Goal: Task Accomplishment & Management: Manage account settings

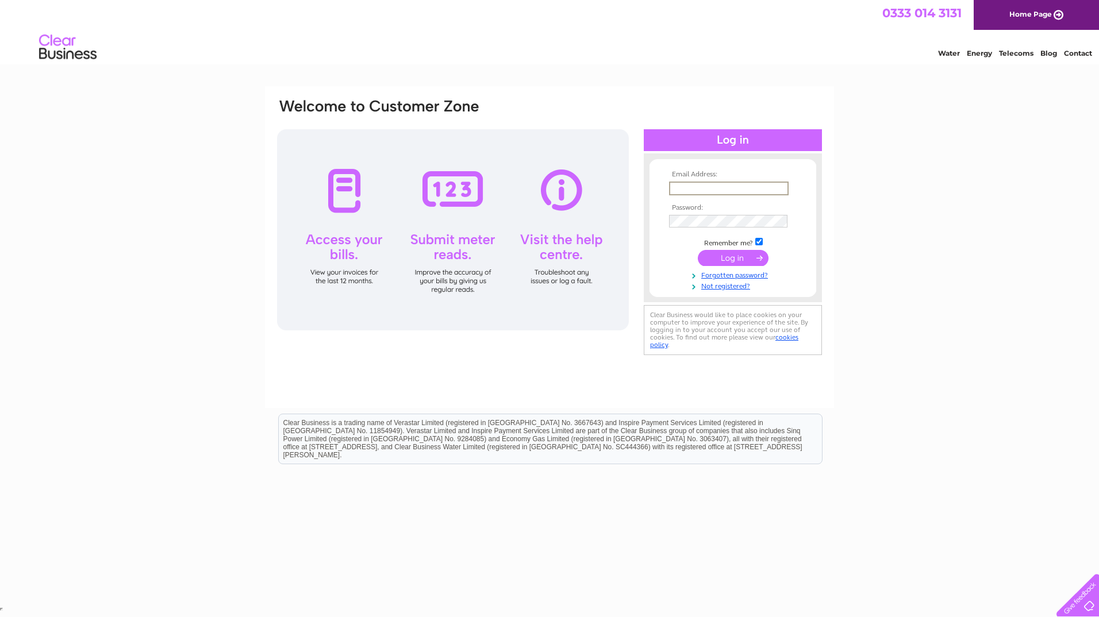
click at [726, 187] on input "text" at bounding box center [729, 189] width 120 height 14
click at [683, 182] on input "text" at bounding box center [728, 188] width 118 height 13
paste input "[PERSON_NAME][EMAIL_ADDRESS][PERSON_NAME][DOMAIN_NAME]"
type input "[PERSON_NAME][EMAIL_ADDRESS][PERSON_NAME][DOMAIN_NAME]"
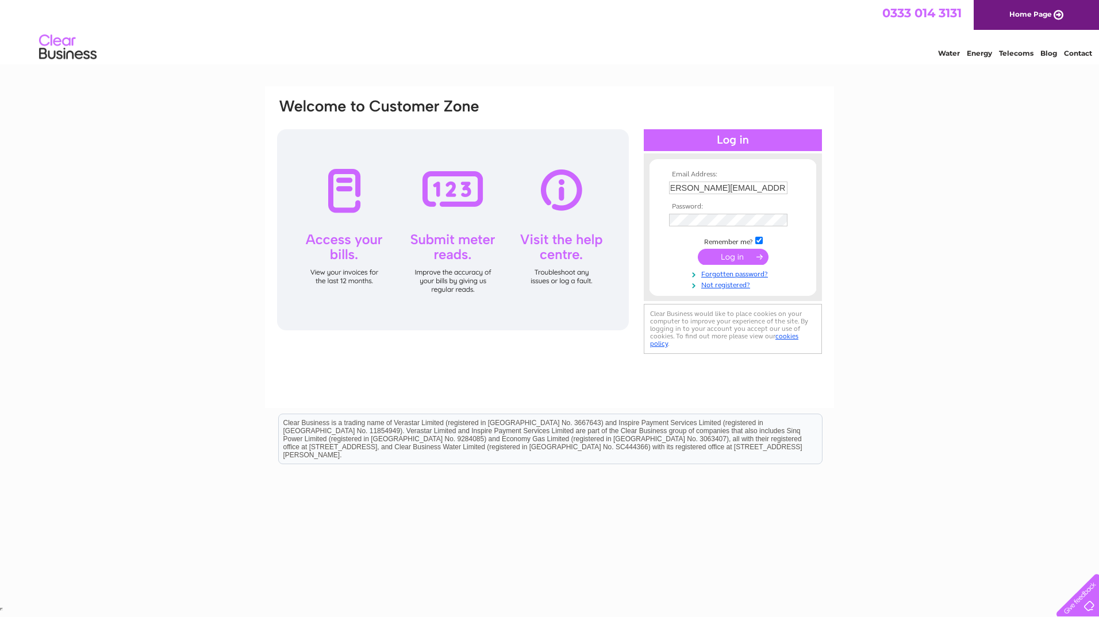
scroll to position [0, 0]
click at [736, 254] on input "submit" at bounding box center [733, 258] width 71 height 16
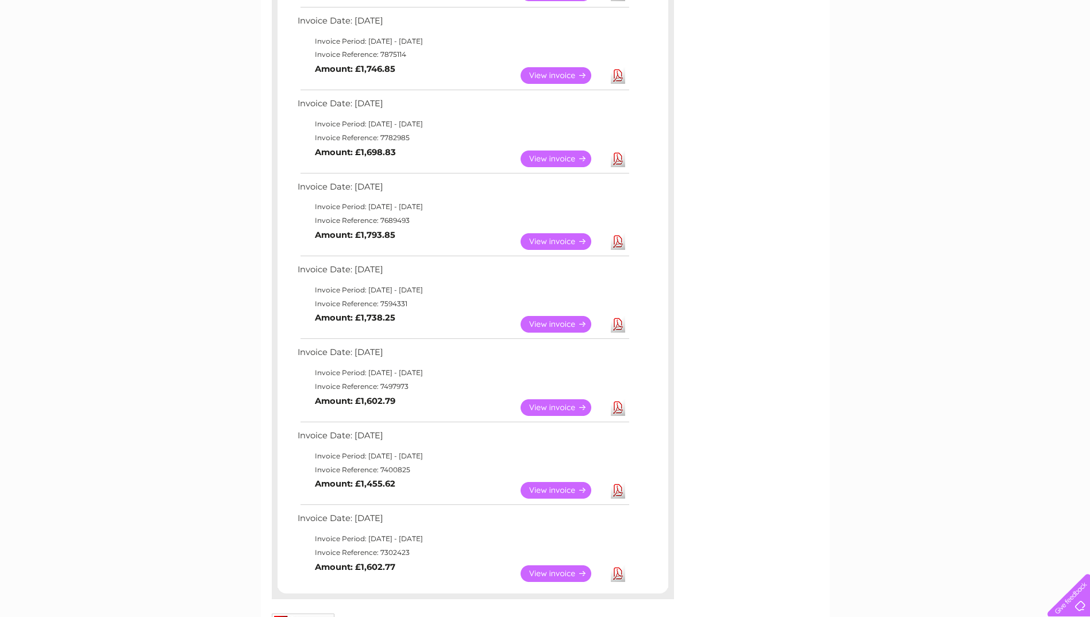
scroll to position [172, 0]
